Goal: Transaction & Acquisition: Purchase product/service

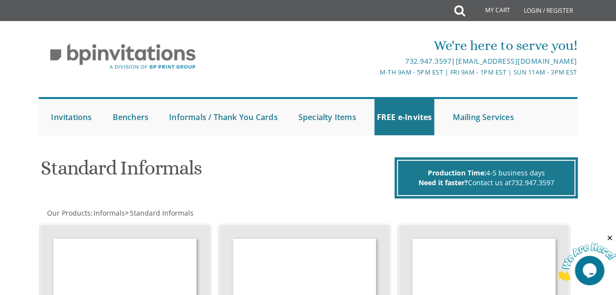
click at [579, 116] on div "We're here to serve you! 732.947.3597 | [EMAIL_ADDRESS][DOMAIN_NAME] M-Th 9am -…" at bounding box center [308, 85] width 555 height 109
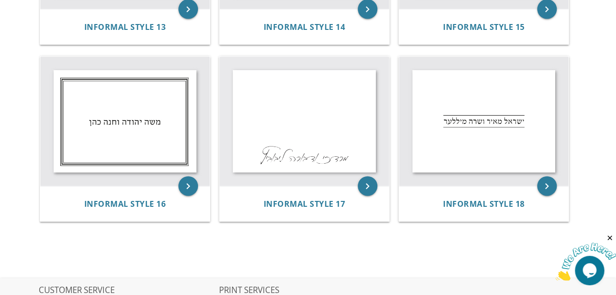
scroll to position [1187, 0]
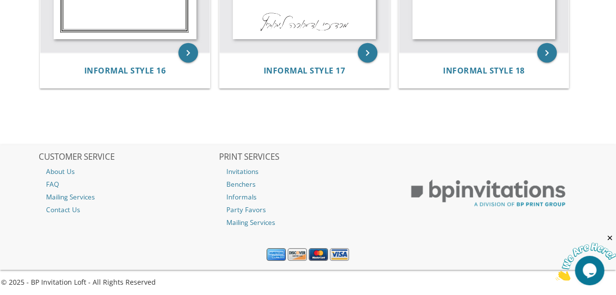
click at [158, 284] on div "© 2025 - BP Invitation Loft - All Rights Reserved" at bounding box center [308, 283] width 616 height 10
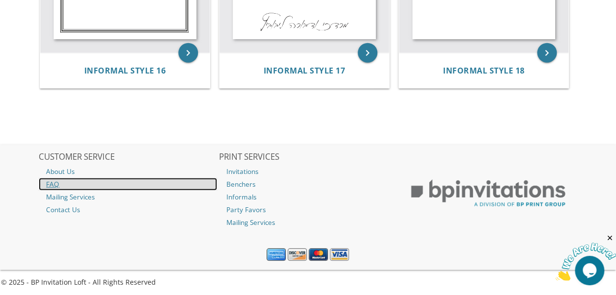
click at [50, 184] on link "FAQ" at bounding box center [128, 184] width 178 height 13
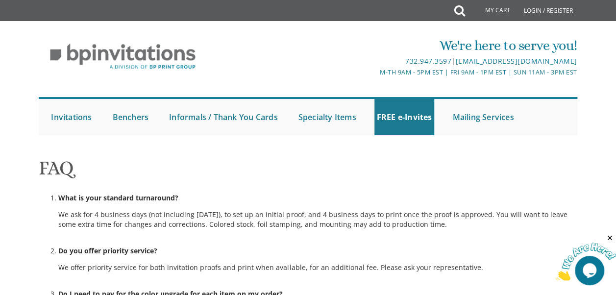
scroll to position [734, 0]
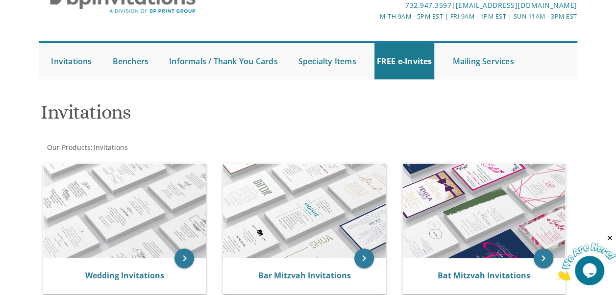
scroll to position [135, 0]
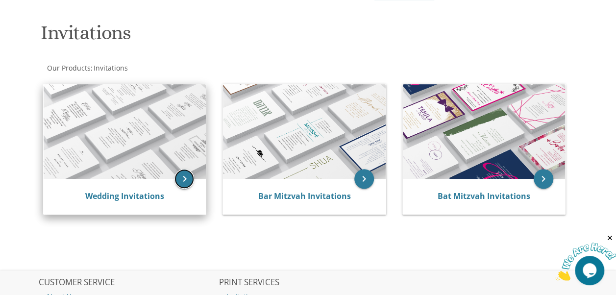
click at [185, 178] on icon "keyboard_arrow_right" at bounding box center [185, 179] width 20 height 20
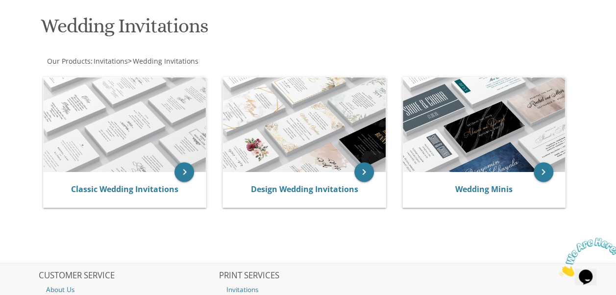
scroll to position [204, 0]
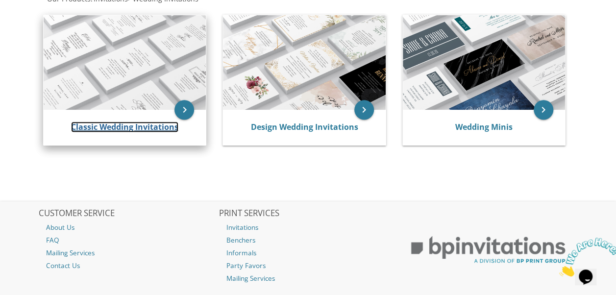
click at [139, 125] on link "Classic Wedding Invitations" at bounding box center [124, 127] width 107 height 11
click at [181, 108] on icon "keyboard_arrow_right" at bounding box center [185, 110] width 20 height 20
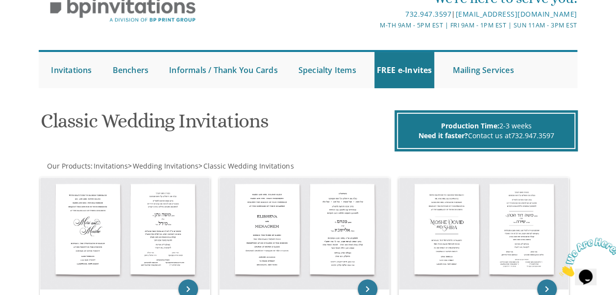
scroll to position [125, 0]
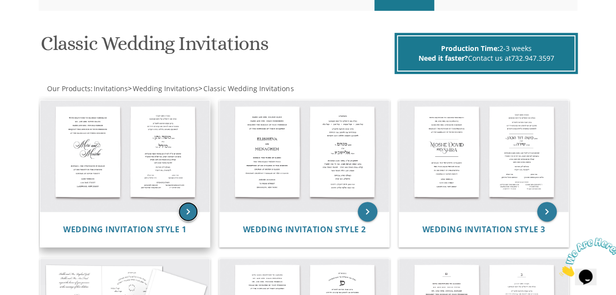
click at [191, 211] on icon "keyboard_arrow_right" at bounding box center [188, 212] width 20 height 20
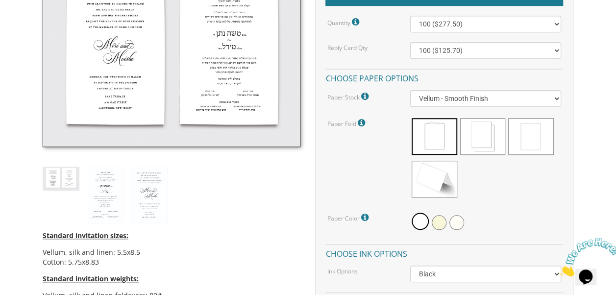
scroll to position [320, 0]
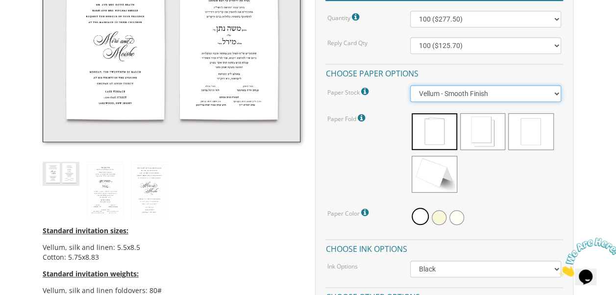
click at [554, 96] on select "Vellum - Smooth Finish Linen - Subtle Embossed Crosshatch Texture Silk - Soft, …" at bounding box center [485, 93] width 151 height 17
drag, startPoint x: 554, startPoint y: 96, endPoint x: 596, endPoint y: 96, distance: 42.7
click at [549, 93] on select "Vellum - Smooth Finish Linen - Subtle Embossed Crosshatch Texture Silk - Soft, …" at bounding box center [485, 93] width 151 height 17
click at [410, 85] on select "Vellum - Smooth Finish Linen - Subtle Embossed Crosshatch Texture Silk - Soft, …" at bounding box center [485, 93] width 151 height 17
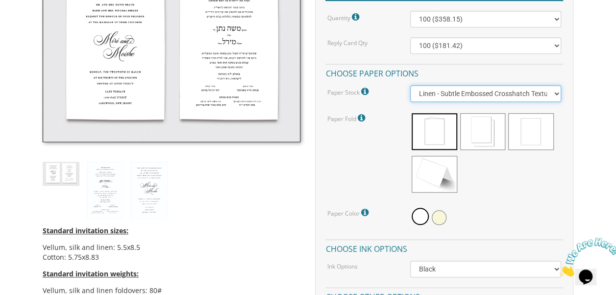
click at [533, 95] on select "Vellum - Smooth Finish Linen - Subtle Embossed Crosshatch Texture Silk - Soft, …" at bounding box center [485, 93] width 151 height 17
select select "Vellum"
click at [410, 85] on select "Vellum - Smooth Finish Linen - Subtle Embossed Crosshatch Texture Silk - Soft, …" at bounding box center [485, 93] width 151 height 17
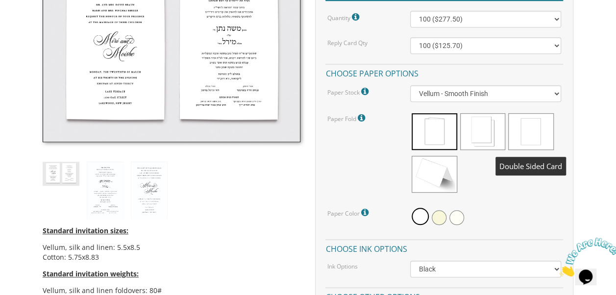
click at [534, 124] on span at bounding box center [530, 131] width 45 height 37
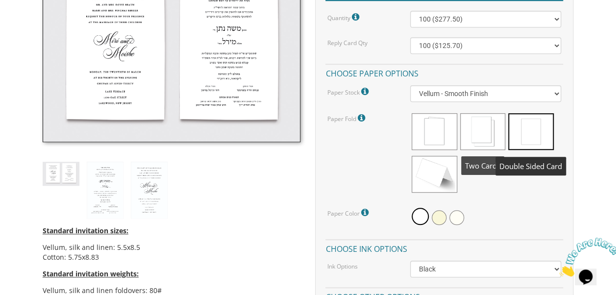
click at [482, 137] on span at bounding box center [482, 131] width 45 height 37
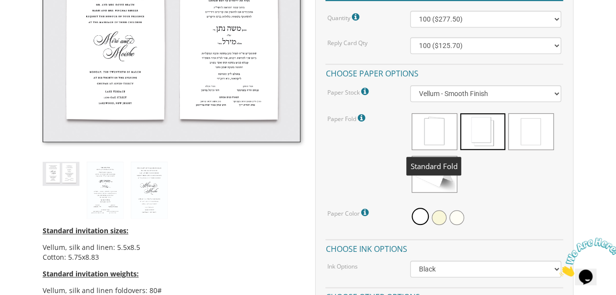
click at [430, 139] on span at bounding box center [434, 131] width 45 height 37
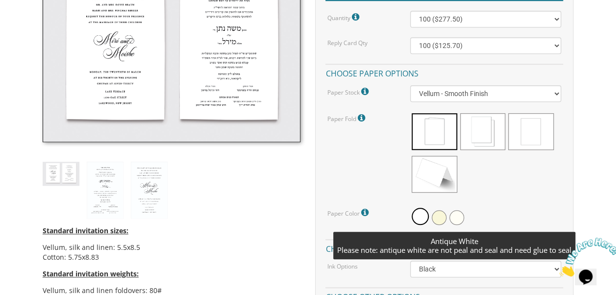
click at [460, 220] on span at bounding box center [457, 217] width 15 height 15
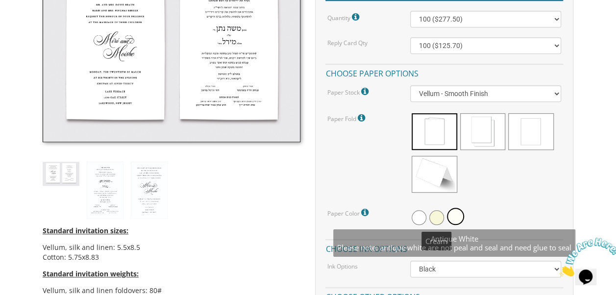
click at [435, 220] on span at bounding box center [437, 217] width 15 height 15
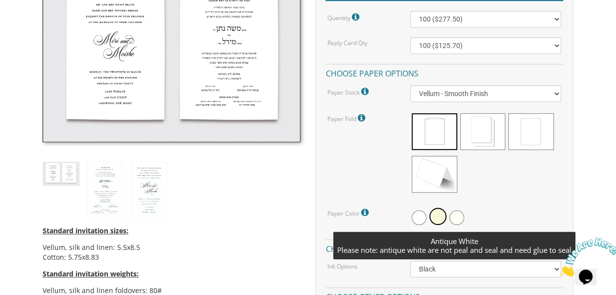
click at [460, 217] on span at bounding box center [457, 217] width 15 height 15
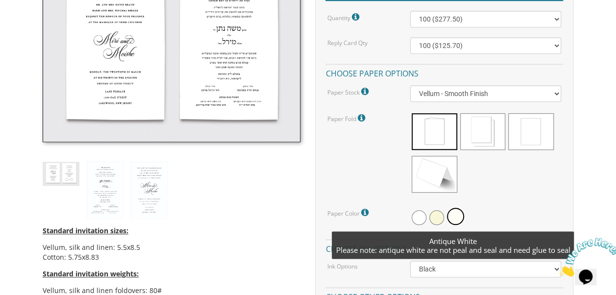
click at [455, 212] on span at bounding box center [455, 216] width 17 height 17
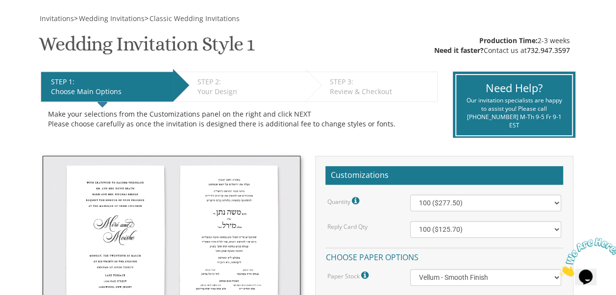
scroll to position [0, 0]
